Goal: Task Accomplishment & Management: Manage account settings

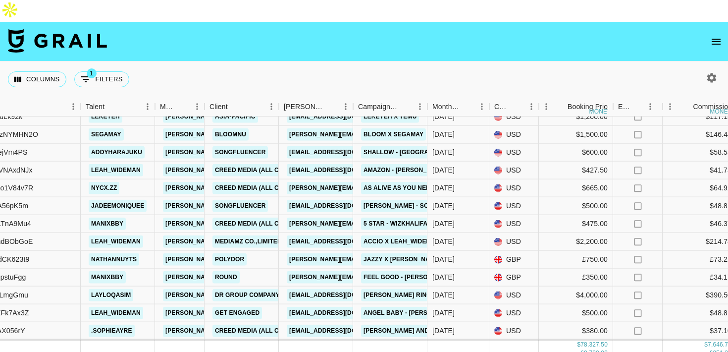
scroll to position [378, 125]
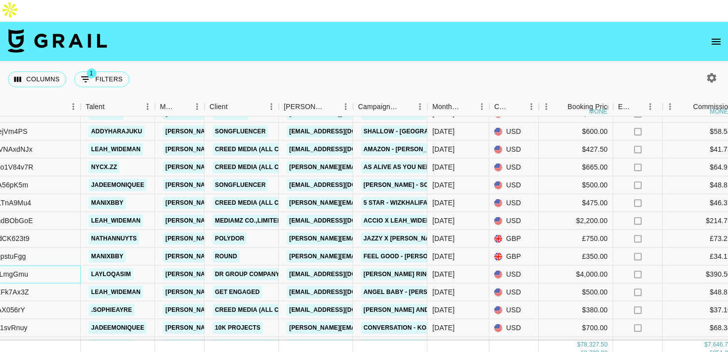
click at [67, 265] on div "recc0KIr6tULmgGmu" at bounding box center [19, 274] width 124 height 18
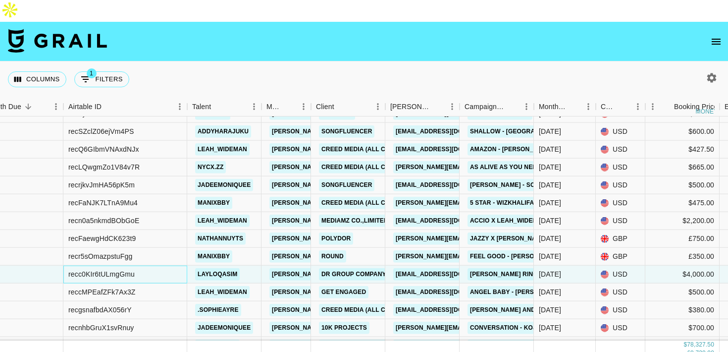
scroll to position [378, 19]
click at [117, 269] on div "recc0KIr6tULmgGmu" at bounding box center [100, 274] width 66 height 10
copy div "recc0KIr6tULmgGmu"
click at [179, 230] on div "recFaewgHdCK623t9" at bounding box center [124, 239] width 124 height 18
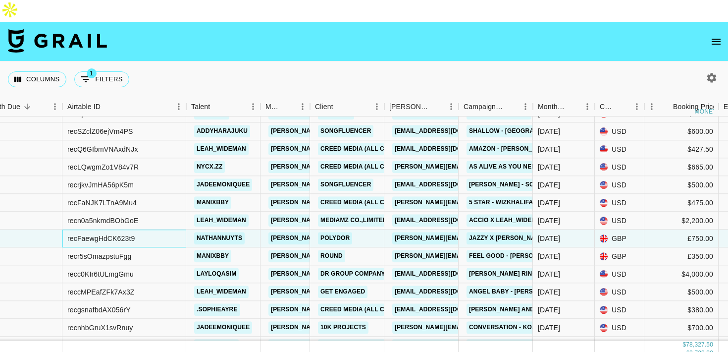
scroll to position [333, 19]
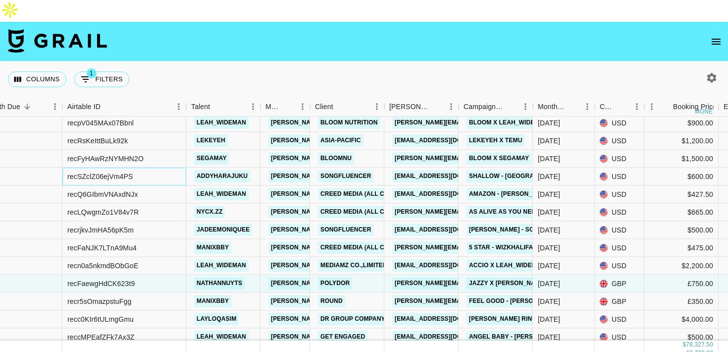
click at [172, 168] on div "recSZclZ06ejVm4PS" at bounding box center [124, 177] width 124 height 18
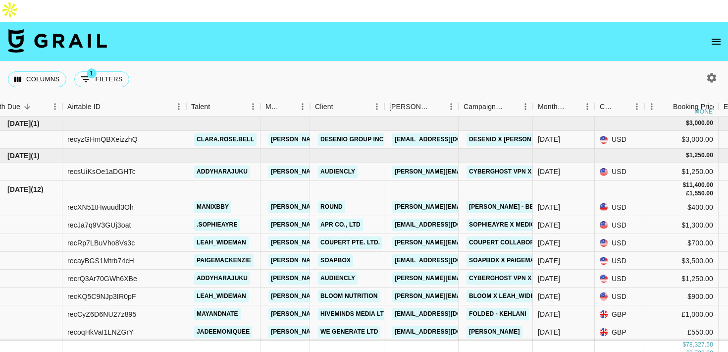
scroll to position [21, 19]
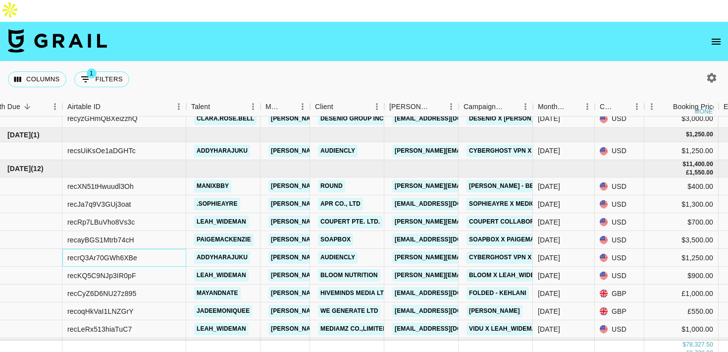
click at [164, 249] on div "recrQ3Ar70GWh6XBe" at bounding box center [124, 258] width 124 height 18
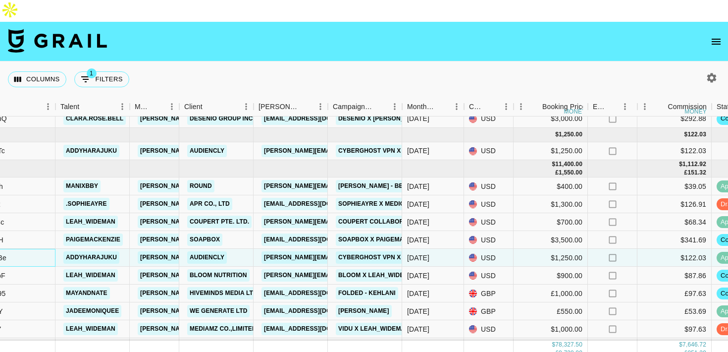
scroll to position [21, 0]
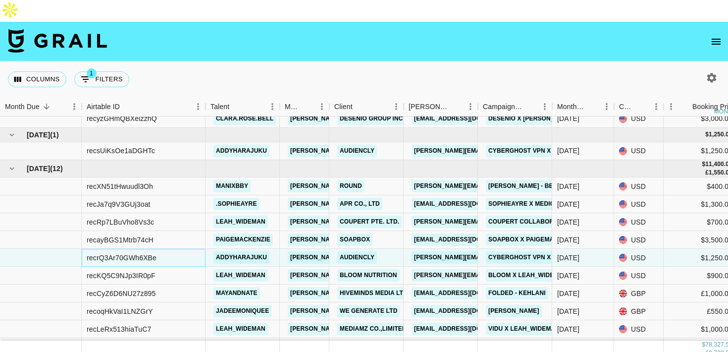
click at [138, 253] on div "recrQ3Ar70GWh6XBe" at bounding box center [122, 258] width 70 height 10
copy div "recrQ3Ar70GWh6XBe"
click at [715, 36] on icon "open drawer" at bounding box center [716, 42] width 12 height 12
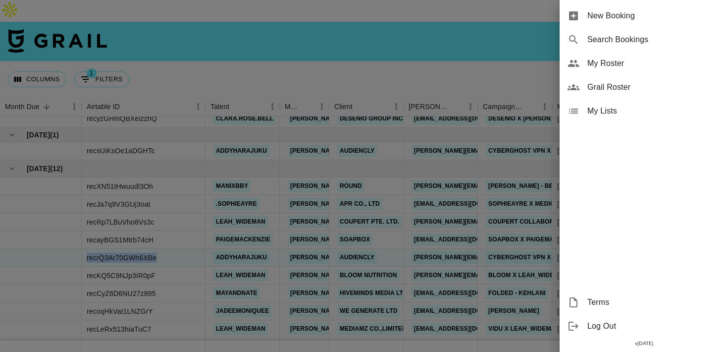
click at [579, 68] on icon at bounding box center [574, 63] width 12 height 12
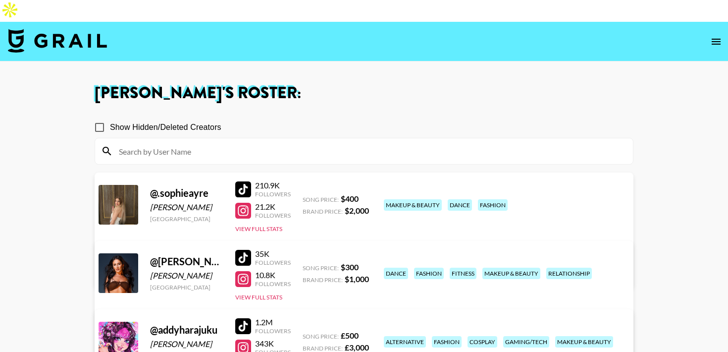
click at [319, 143] on input at bounding box center [370, 151] width 514 height 16
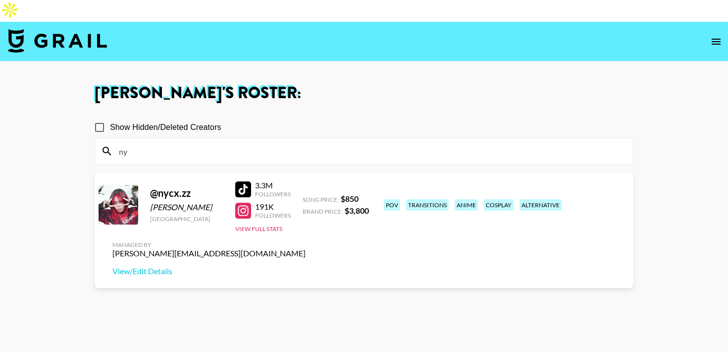
type input "ny"
click at [246, 181] on div at bounding box center [243, 189] width 16 height 16
click at [238, 203] on div at bounding box center [243, 211] width 16 height 16
click at [306, 266] on link "View/Edit Details" at bounding box center [208, 271] width 193 height 10
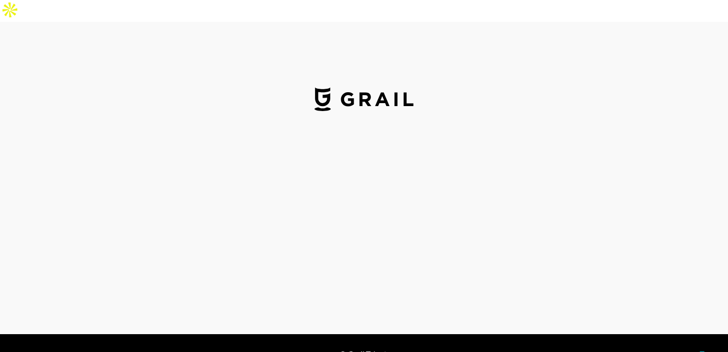
select select "USD"
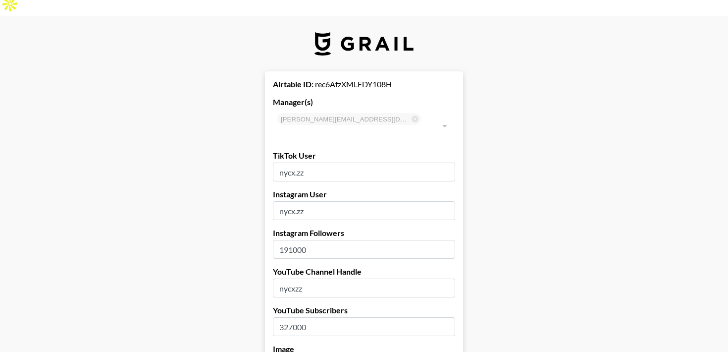
scroll to position [9, 0]
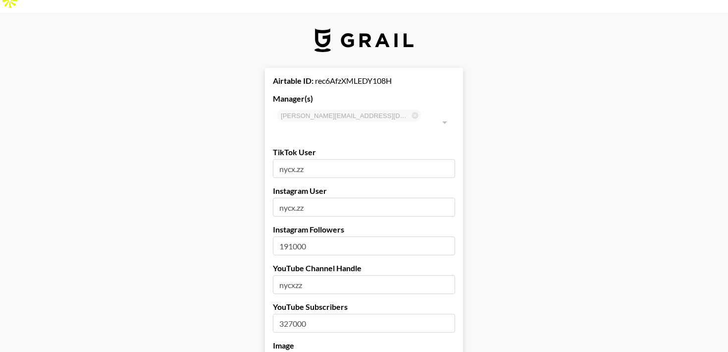
drag, startPoint x: 276, startPoint y: 211, endPoint x: 221, endPoint y: 211, distance: 55.0
type input "3"
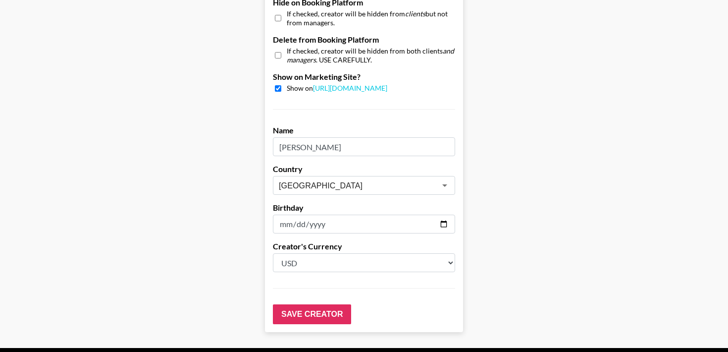
scroll to position [987, 0]
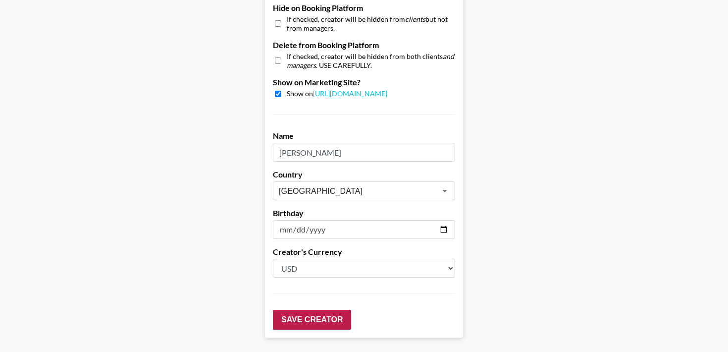
type input "271000"
click at [303, 310] on input "Save Creator" at bounding box center [312, 320] width 78 height 20
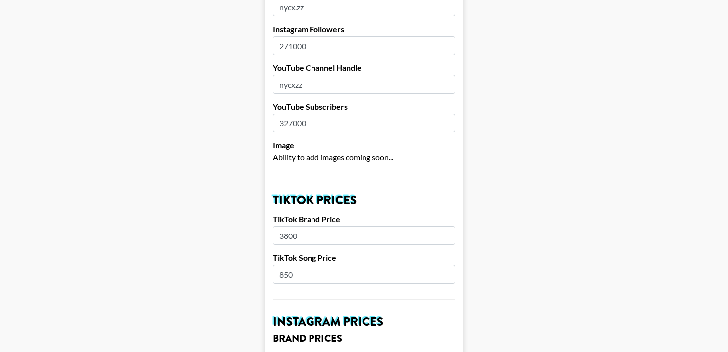
scroll to position [0, 0]
